Goal: Information Seeking & Learning: Learn about a topic

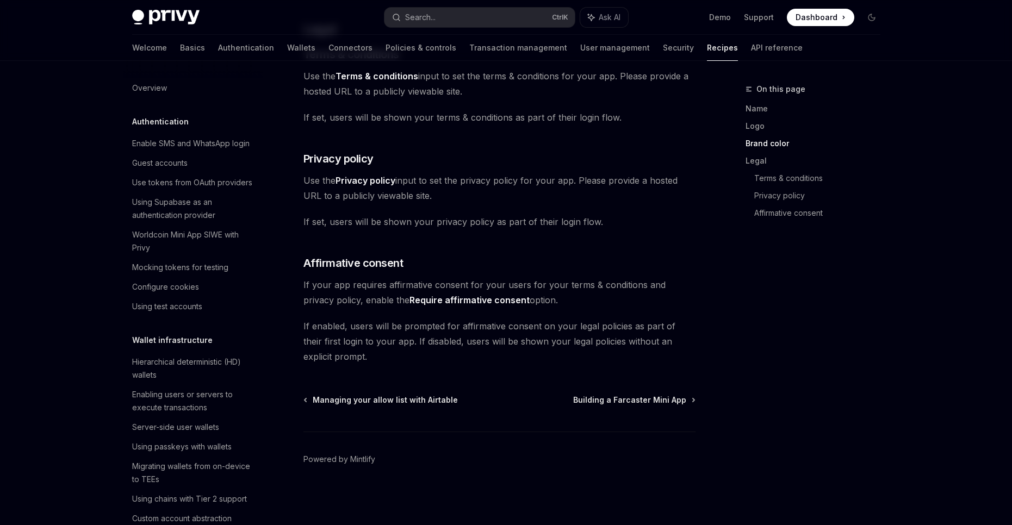
scroll to position [636, 0]
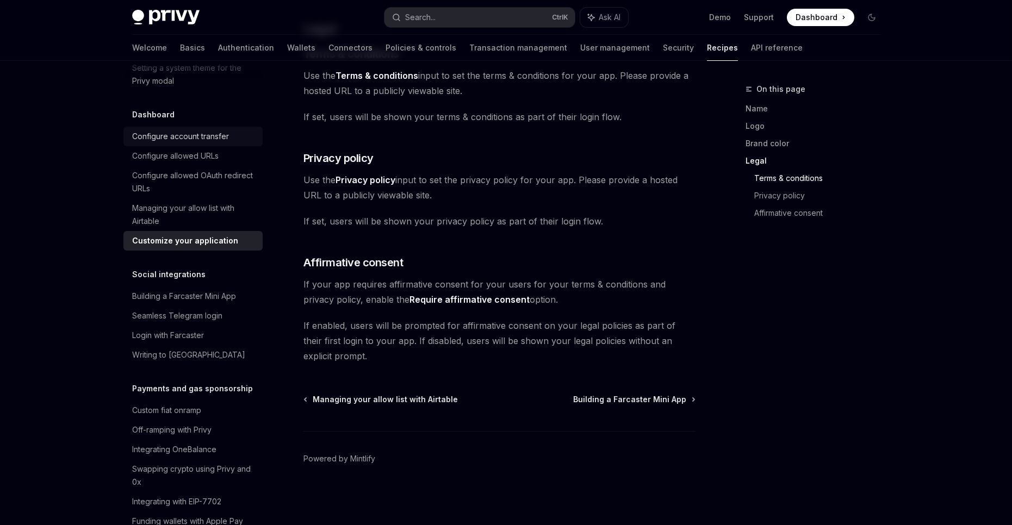
click at [206, 143] on div "Configure account transfer" at bounding box center [180, 136] width 97 height 13
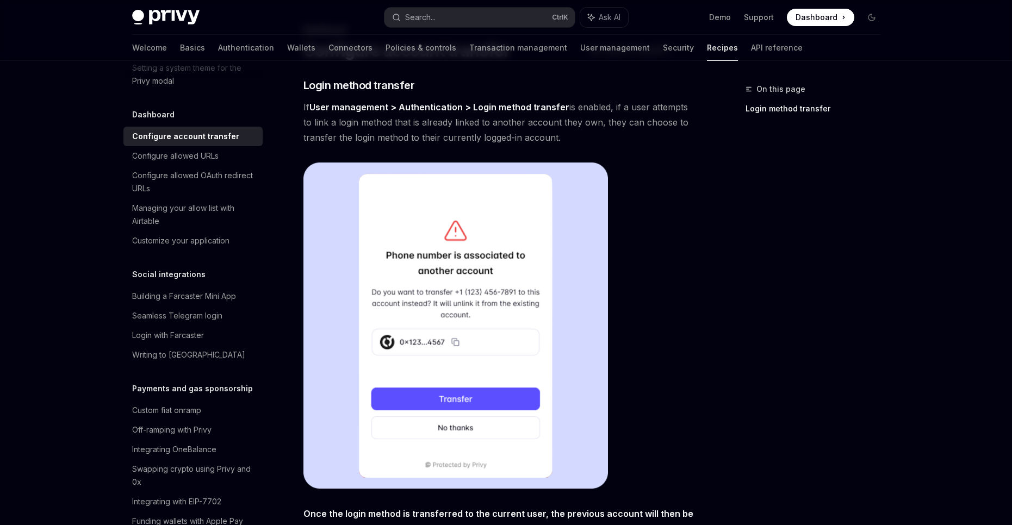
scroll to position [72, 0]
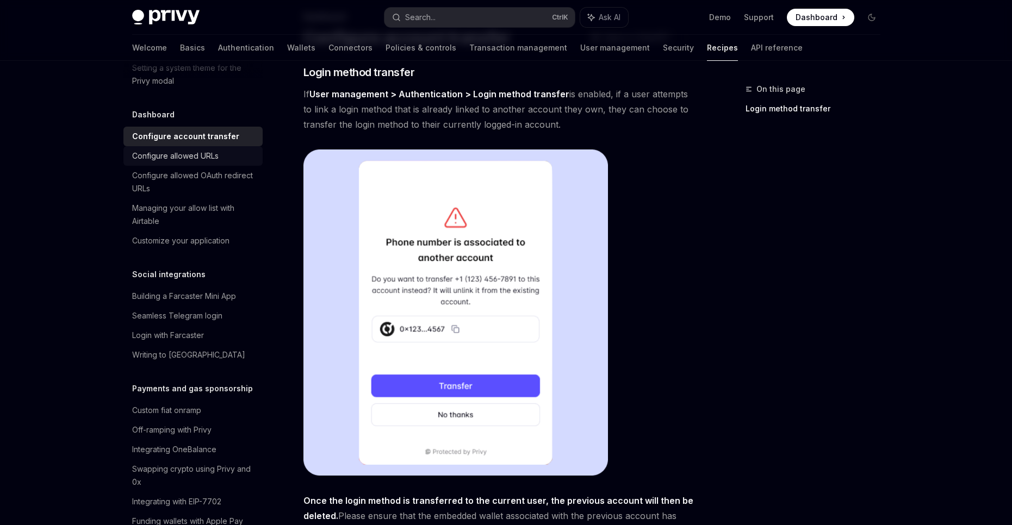
click at [228, 166] on link "Configure allowed URLs" at bounding box center [192, 156] width 139 height 20
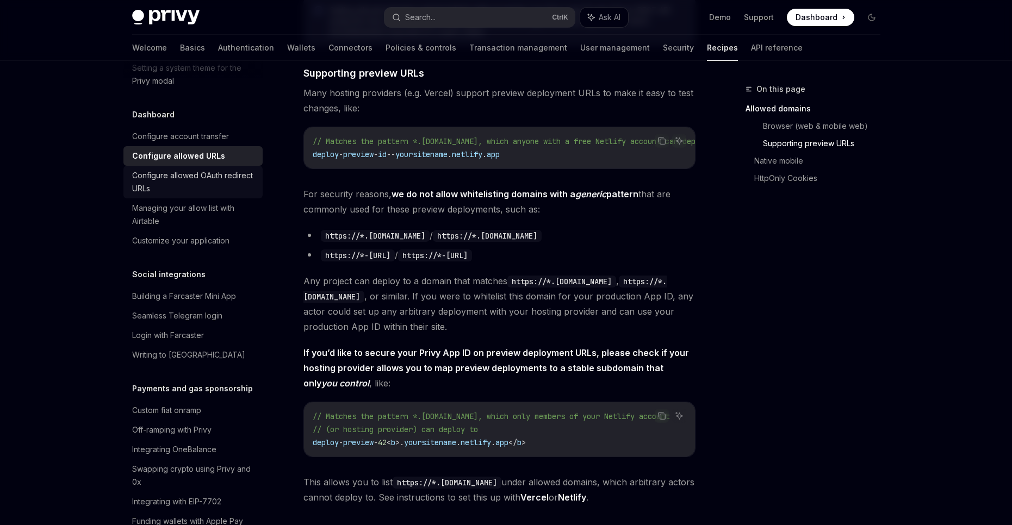
click at [223, 198] on link "Configure allowed OAuth redirect URLs" at bounding box center [192, 182] width 139 height 33
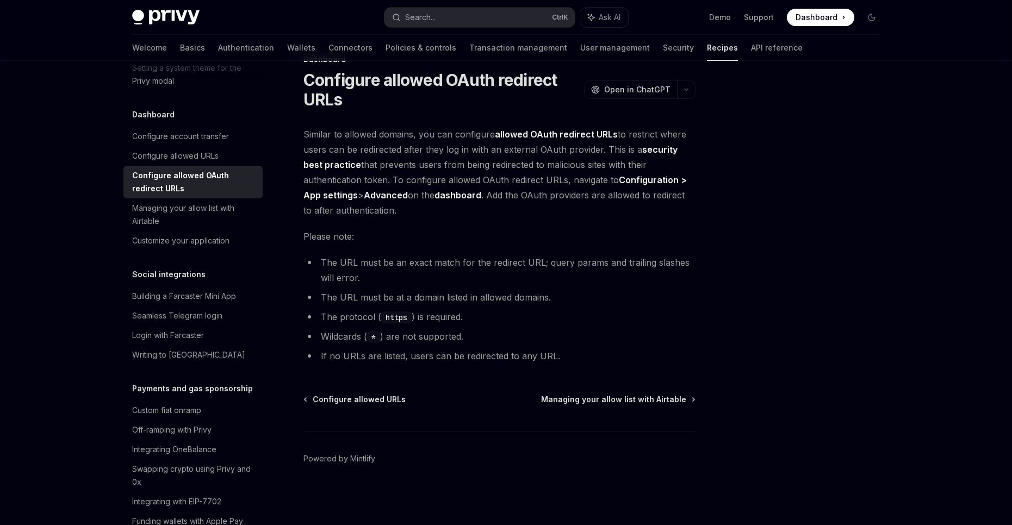
scroll to position [30, 0]
click at [243, 228] on div "Managing your allow list with Airtable" at bounding box center [194, 215] width 124 height 26
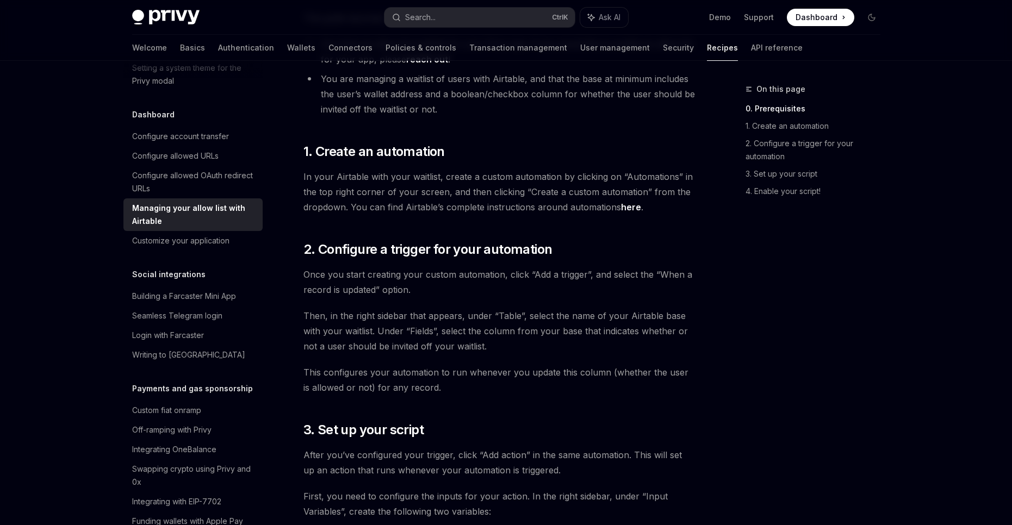
scroll to position [247, 0]
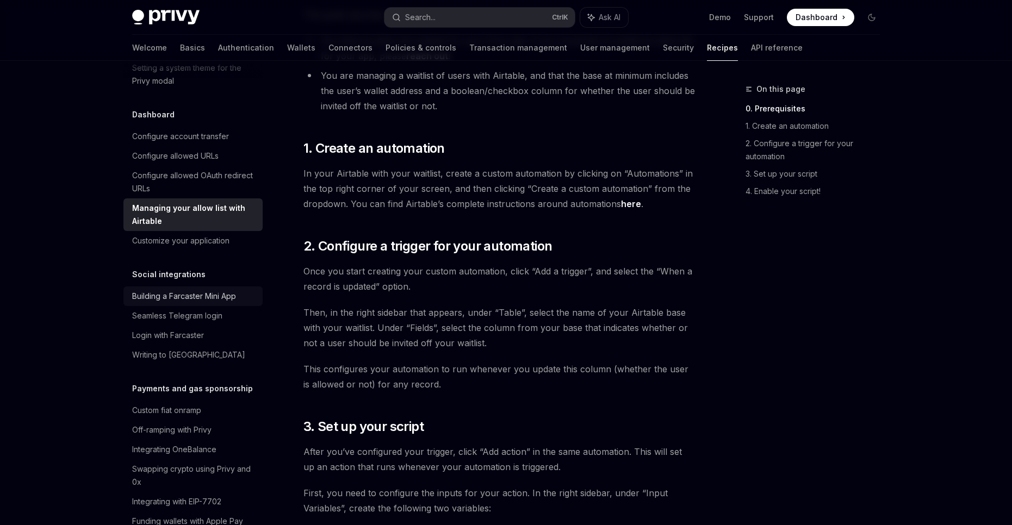
click at [198, 303] on div "Building a Farcaster Mini App" at bounding box center [184, 296] width 104 height 13
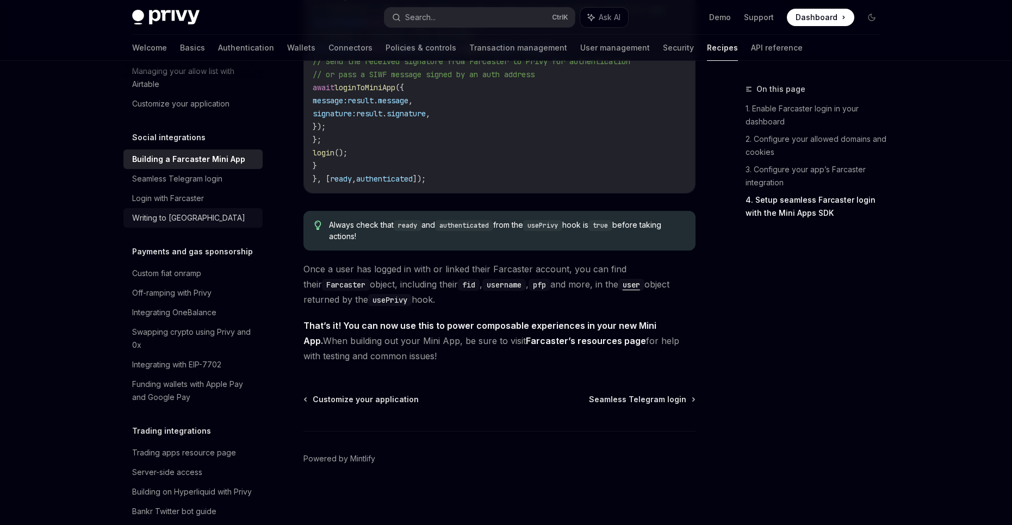
scroll to position [782, 0]
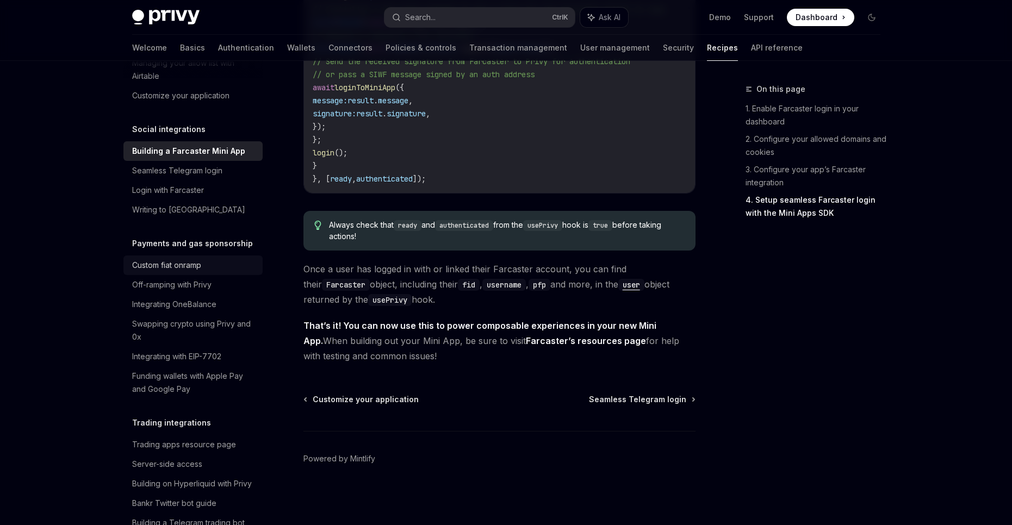
click at [181, 272] on div "Custom fiat onramp" at bounding box center [166, 265] width 69 height 13
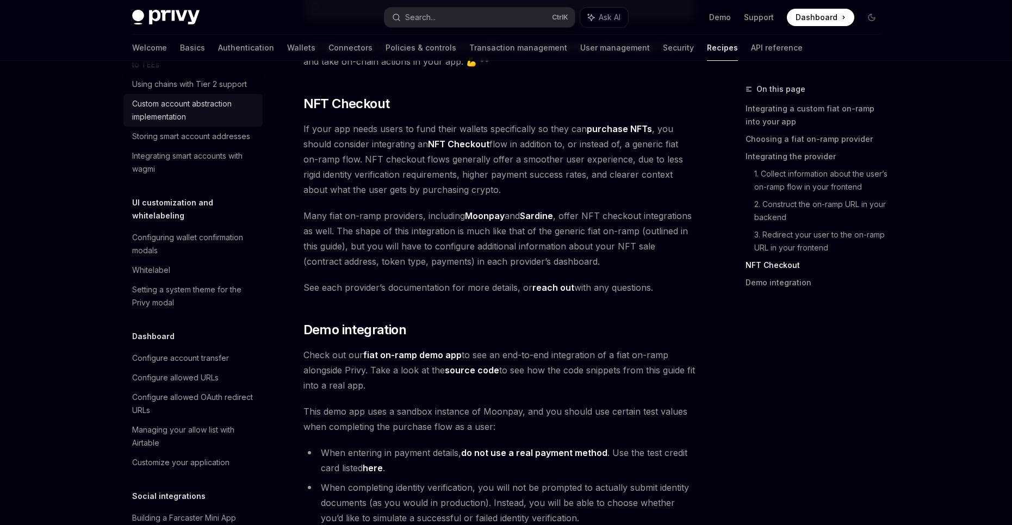
scroll to position [435, 0]
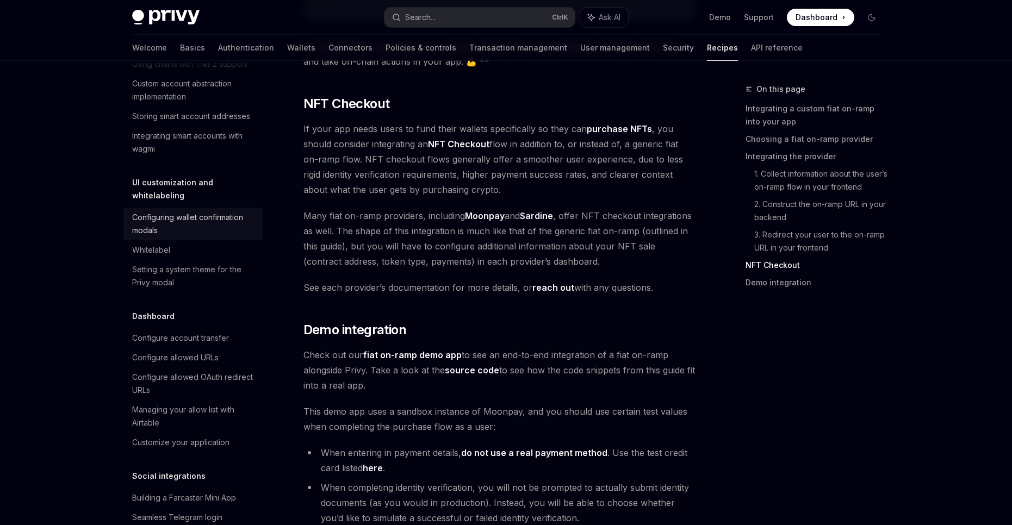
click at [197, 237] on div "Configuring wallet confirmation modals" at bounding box center [194, 224] width 124 height 26
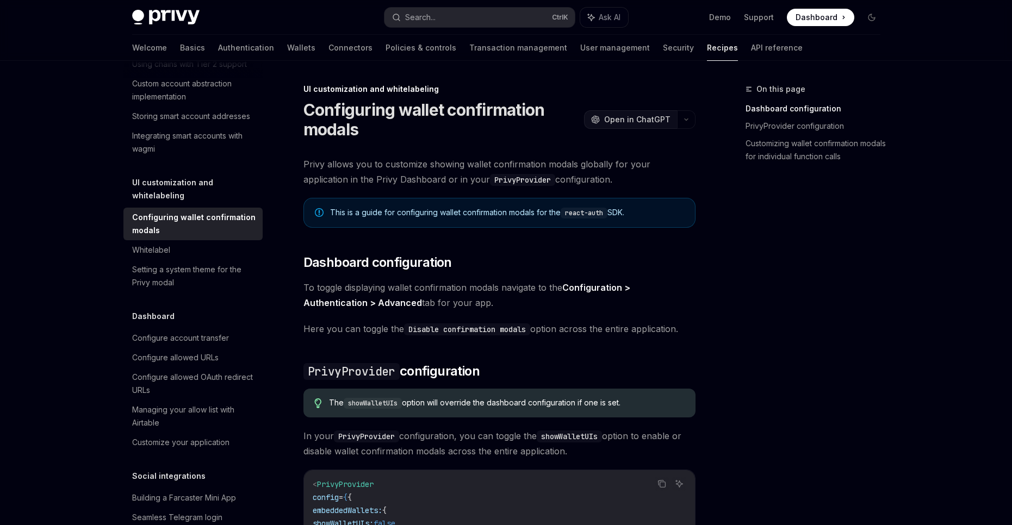
click at [650, 123] on span "Open in ChatGPT" at bounding box center [637, 119] width 66 height 11
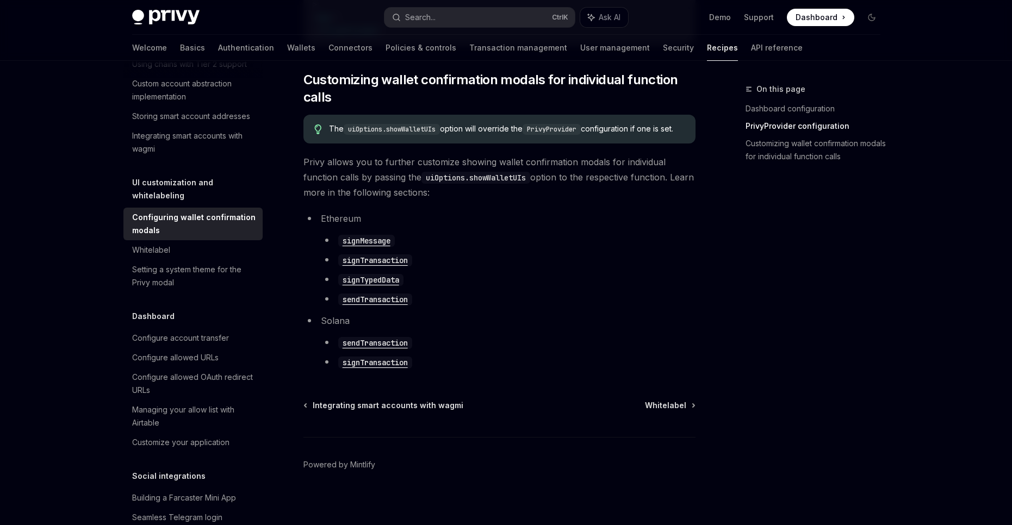
scroll to position [588, 0]
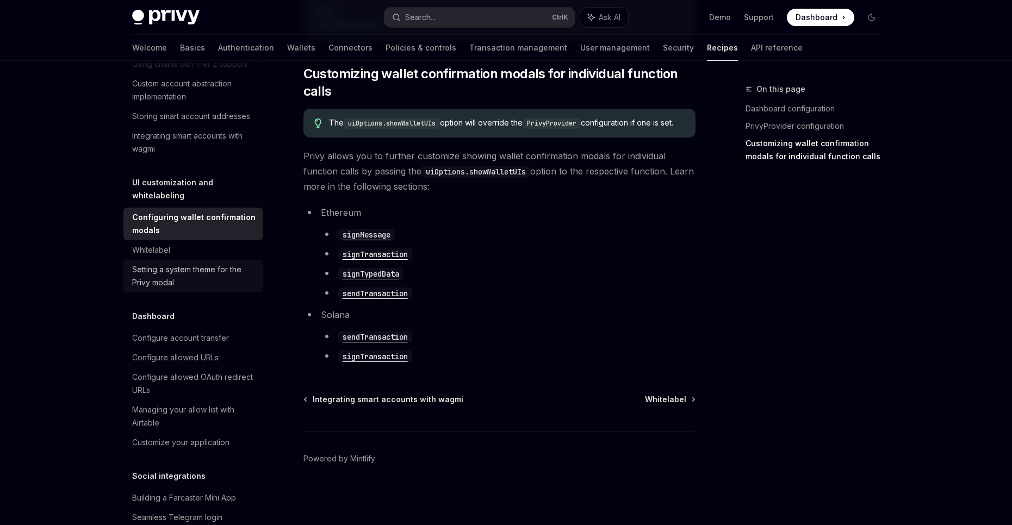
click at [186, 289] on div "Setting a system theme for the Privy modal" at bounding box center [194, 276] width 124 height 26
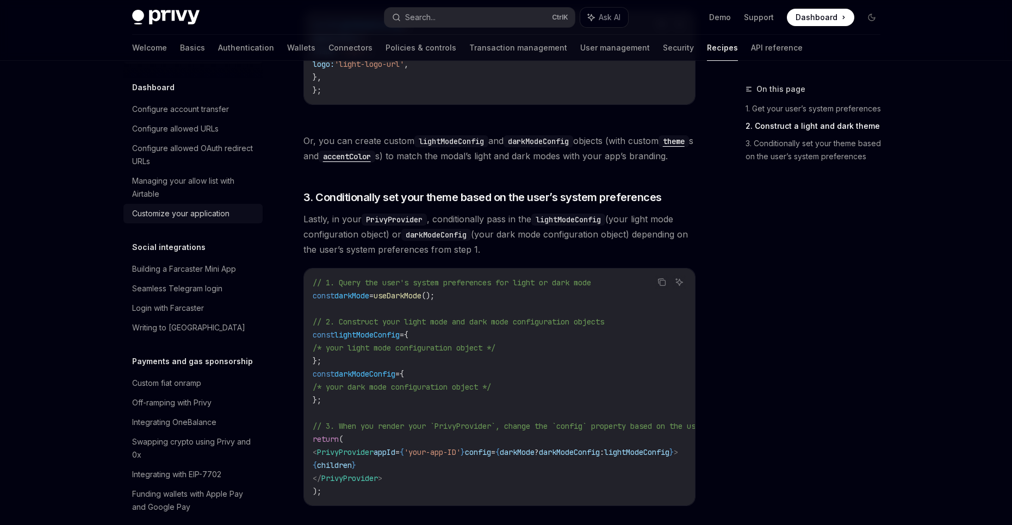
scroll to position [652, 0]
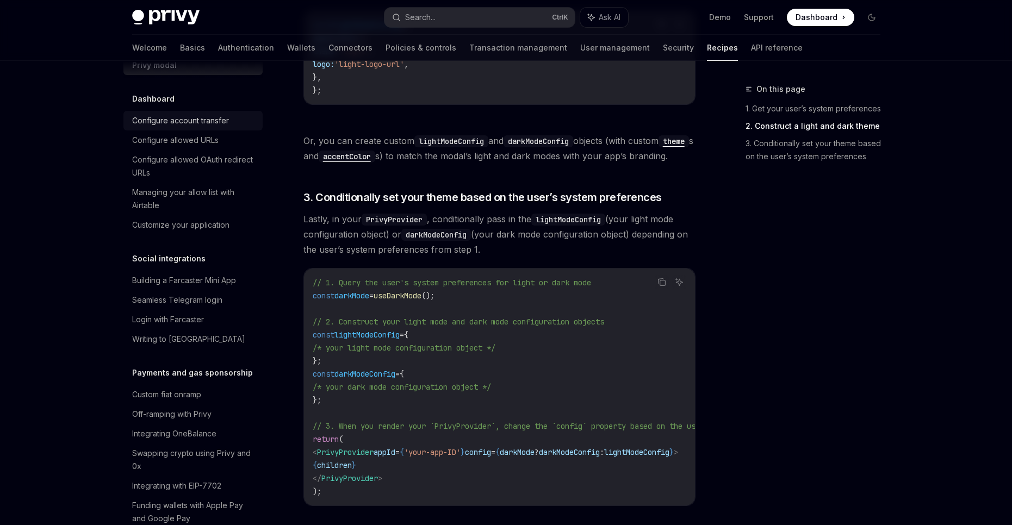
click at [203, 127] on div "Configure account transfer" at bounding box center [180, 120] width 97 height 13
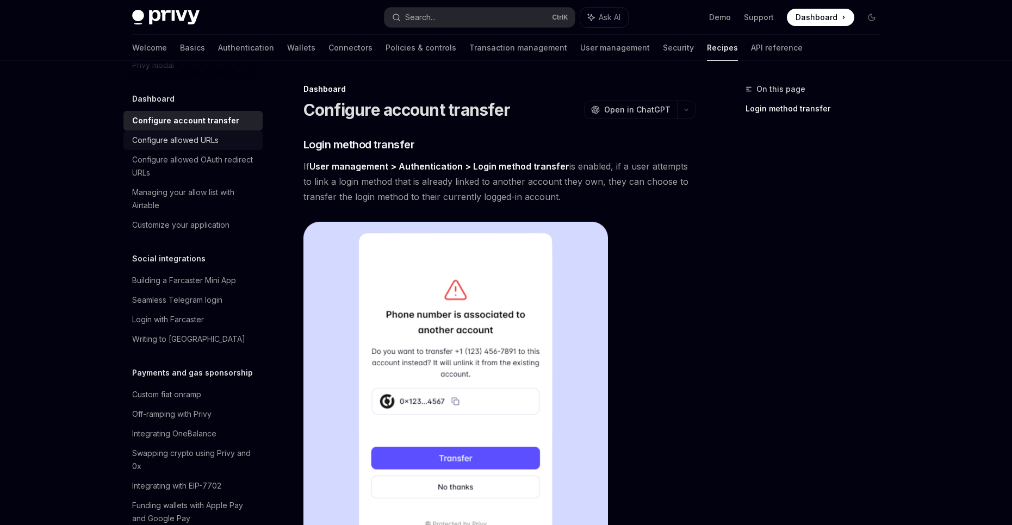
click at [197, 147] on div "Configure allowed URLs" at bounding box center [175, 140] width 86 height 13
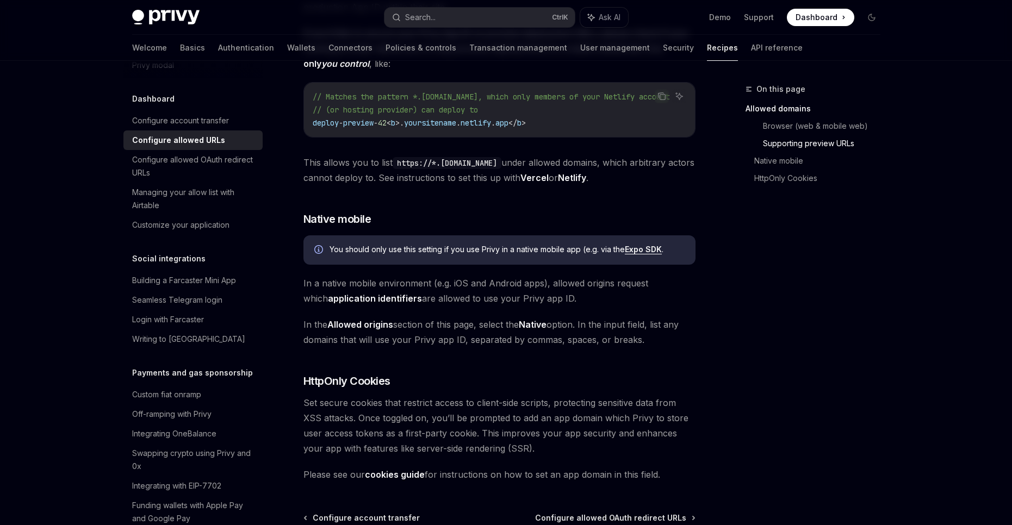
scroll to position [1068, 0]
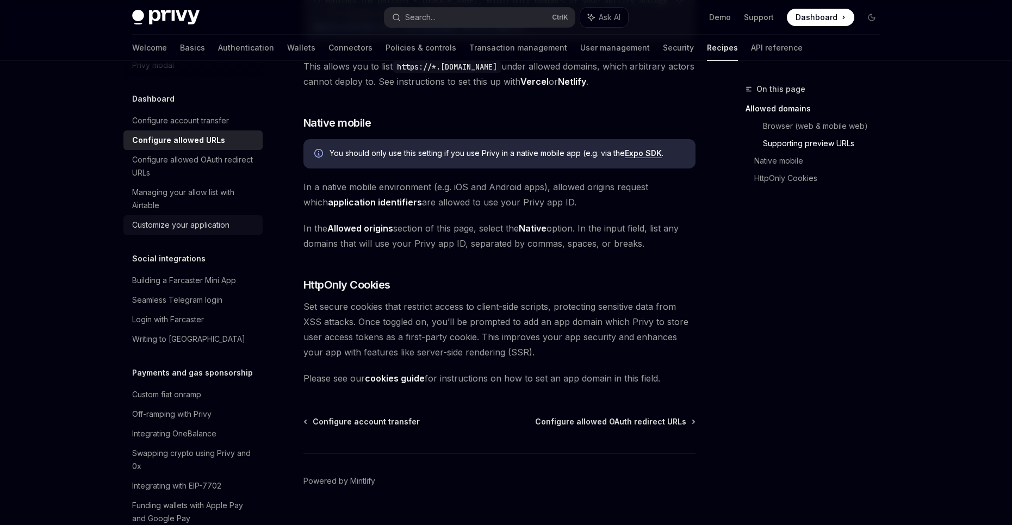
click at [169, 232] on div "Customize your application" at bounding box center [180, 225] width 97 height 13
type textarea "*"
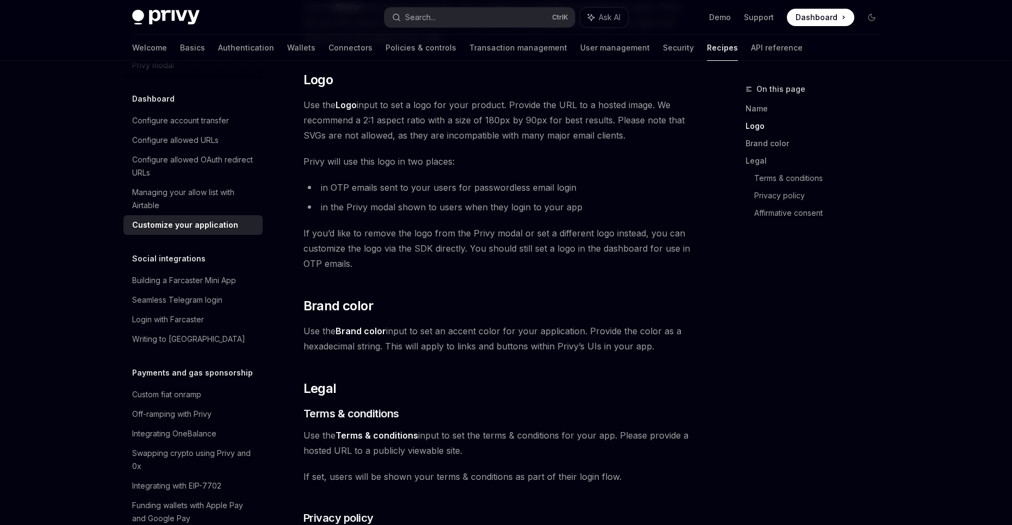
scroll to position [217, 0]
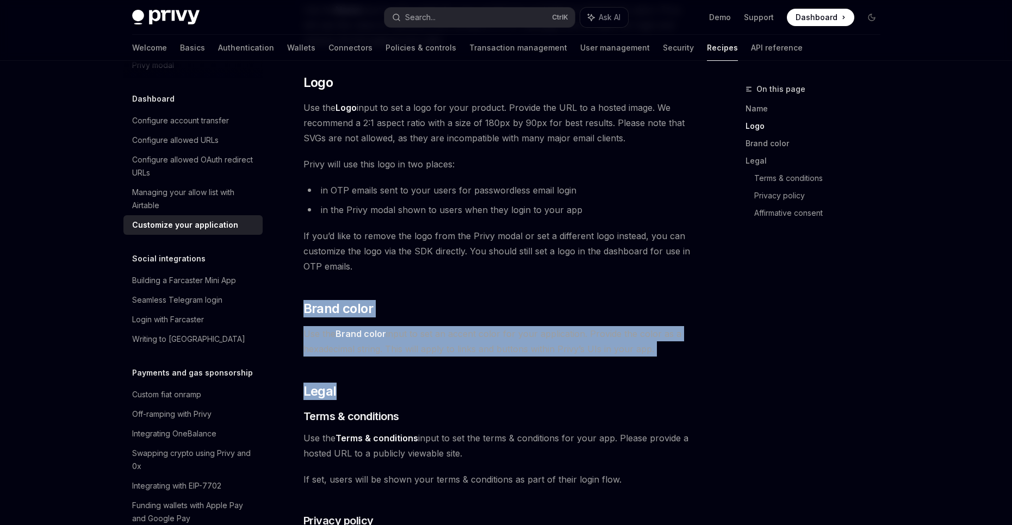
drag, startPoint x: 301, startPoint y: 305, endPoint x: 662, endPoint y: 365, distance: 366.5
click at [662, 365] on div "Use the Configuration > UI components page of the dashboard to configure your a…" at bounding box center [499, 323] width 392 height 807
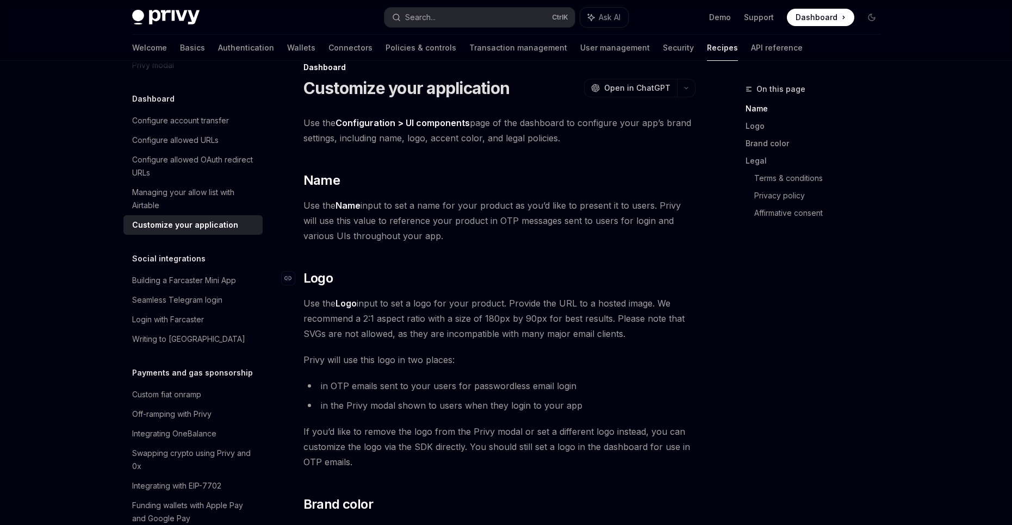
scroll to position [72, 0]
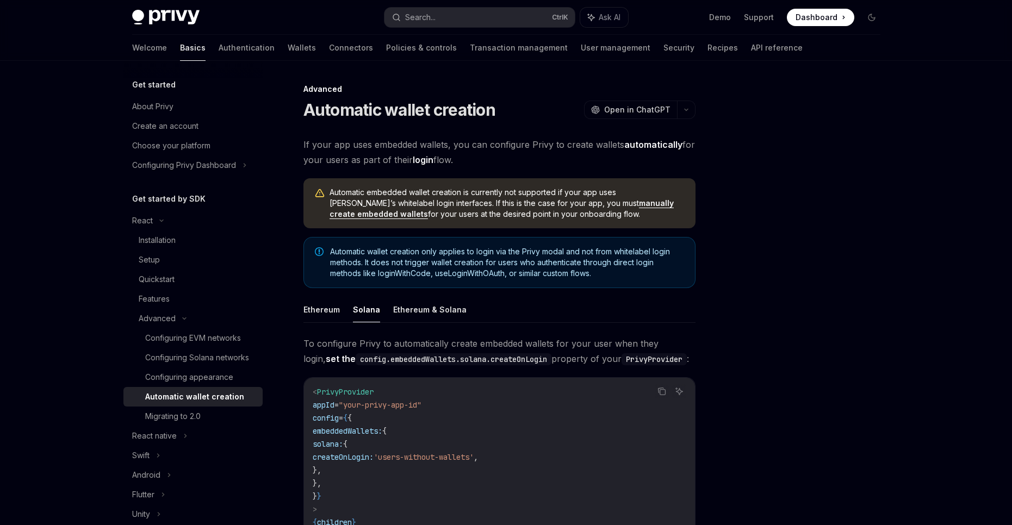
scroll to position [45, 0]
